Goal: Information Seeking & Learning: Find contact information

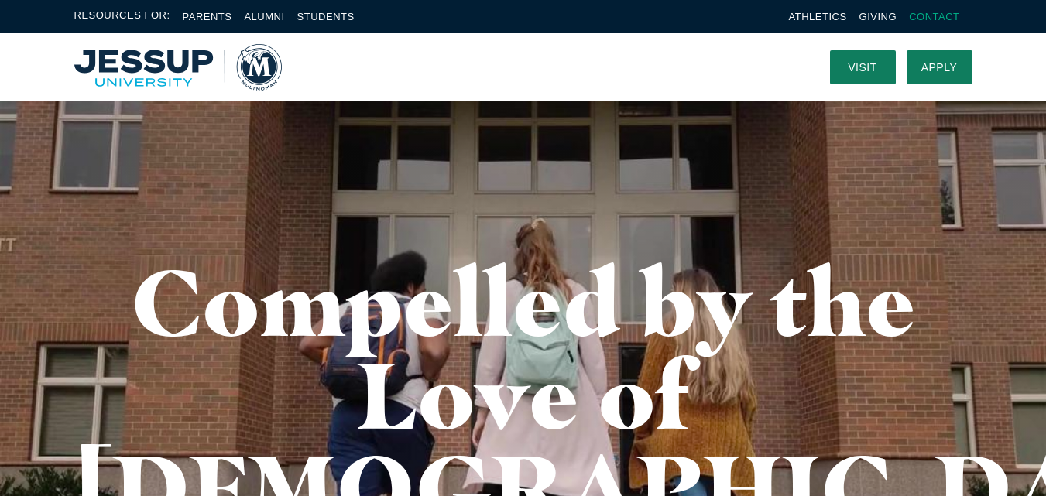
click at [948, 14] on link "Contact" at bounding box center [934, 17] width 50 height 12
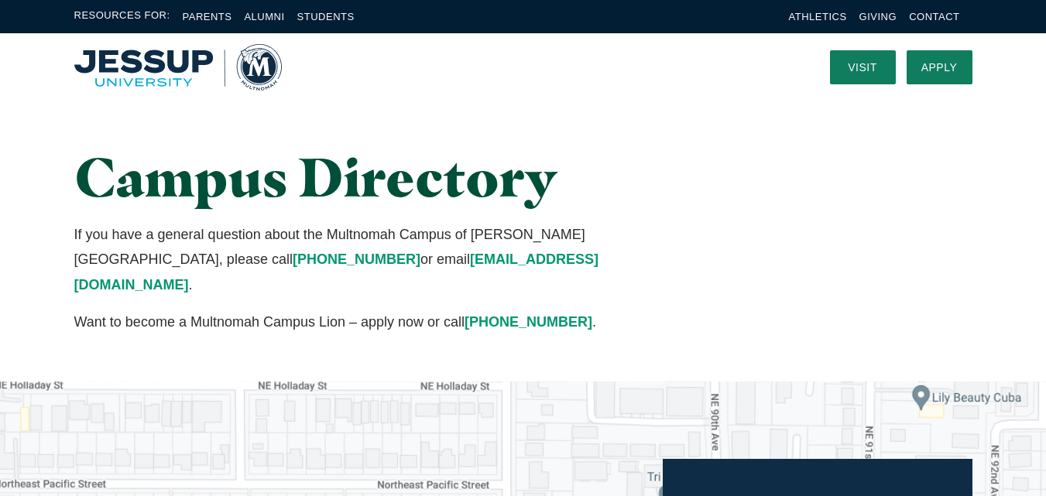
drag, startPoint x: 224, startPoint y: 256, endPoint x: 410, endPoint y: 263, distance: 186.0
click at [410, 263] on p "If you have a general question about the Multnomah Campus of Jessup University,…" at bounding box center [368, 259] width 589 height 75
copy p "questions@multnomah.edu"
click at [235, 147] on h1 "Campus Directory" at bounding box center [368, 177] width 589 height 60
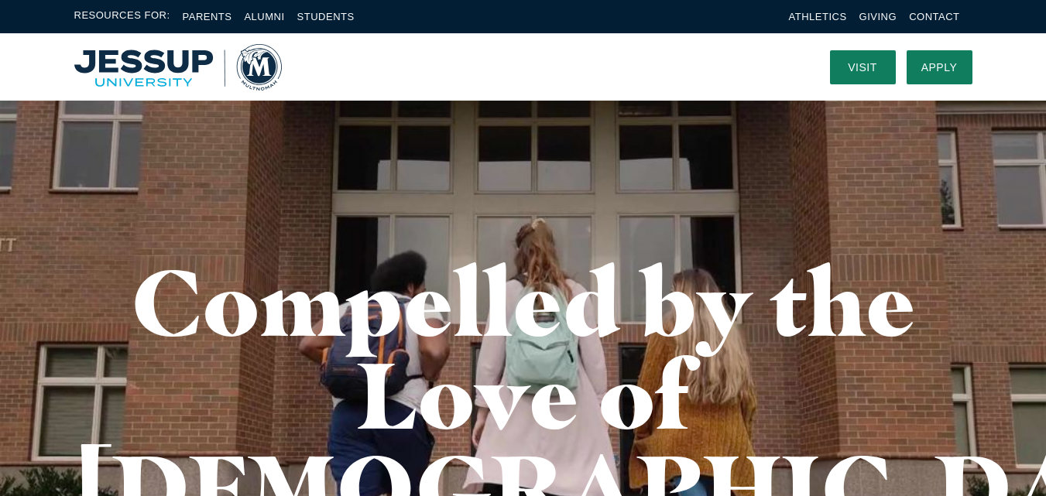
click at [937, 10] on li "Contact" at bounding box center [934, 17] width 50 height 18
click at [951, 19] on link "Contact" at bounding box center [934, 17] width 50 height 12
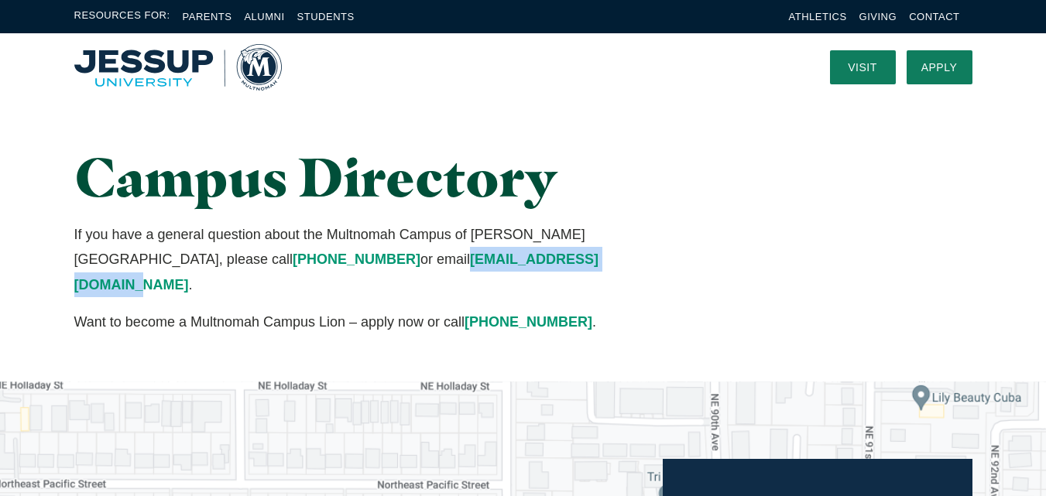
drag, startPoint x: 225, startPoint y: 256, endPoint x: 411, endPoint y: 260, distance: 185.9
click at [411, 260] on p "If you have a general question about the Multnomah Campus of Jessup University,…" at bounding box center [368, 259] width 589 height 75
copy link "questions@multnomah.edu"
